Goal: Register for event/course

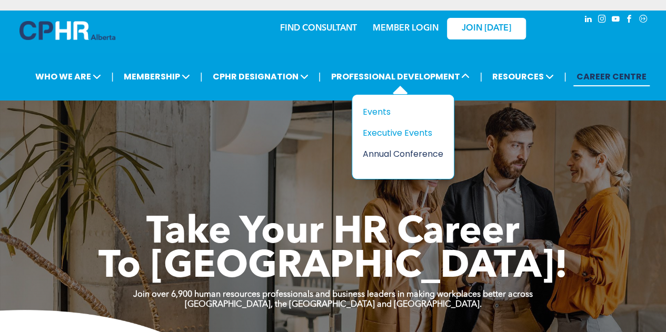
click at [373, 148] on div "Annual Conference" at bounding box center [399, 153] width 73 height 13
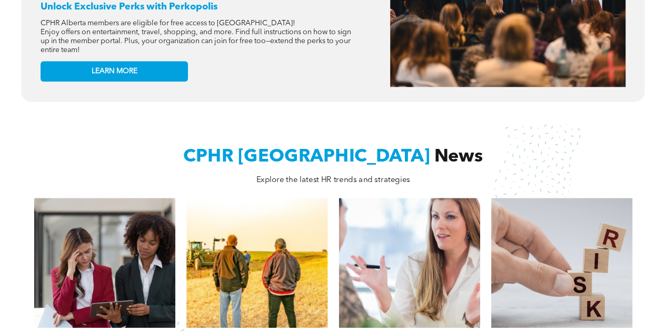
scroll to position [558, 0]
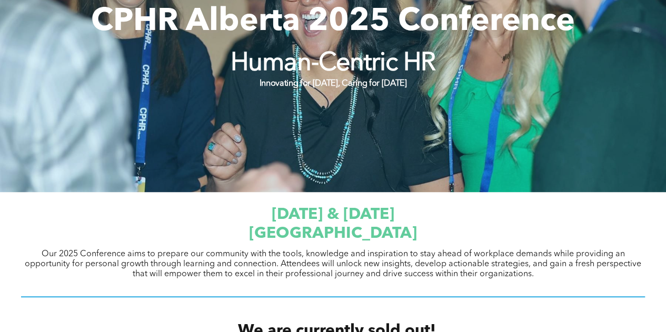
scroll to position [198, 0]
